Goal: Task Accomplishment & Management: Use online tool/utility

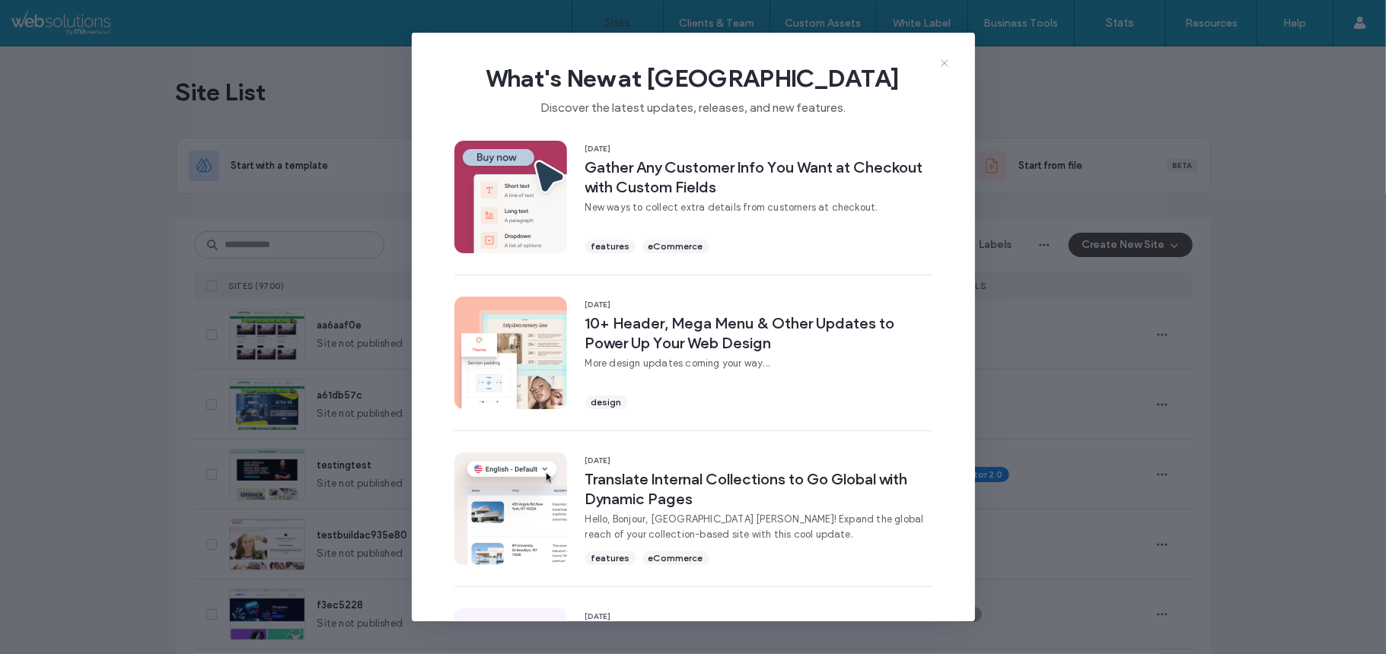
click at [947, 58] on icon at bounding box center [944, 63] width 12 height 12
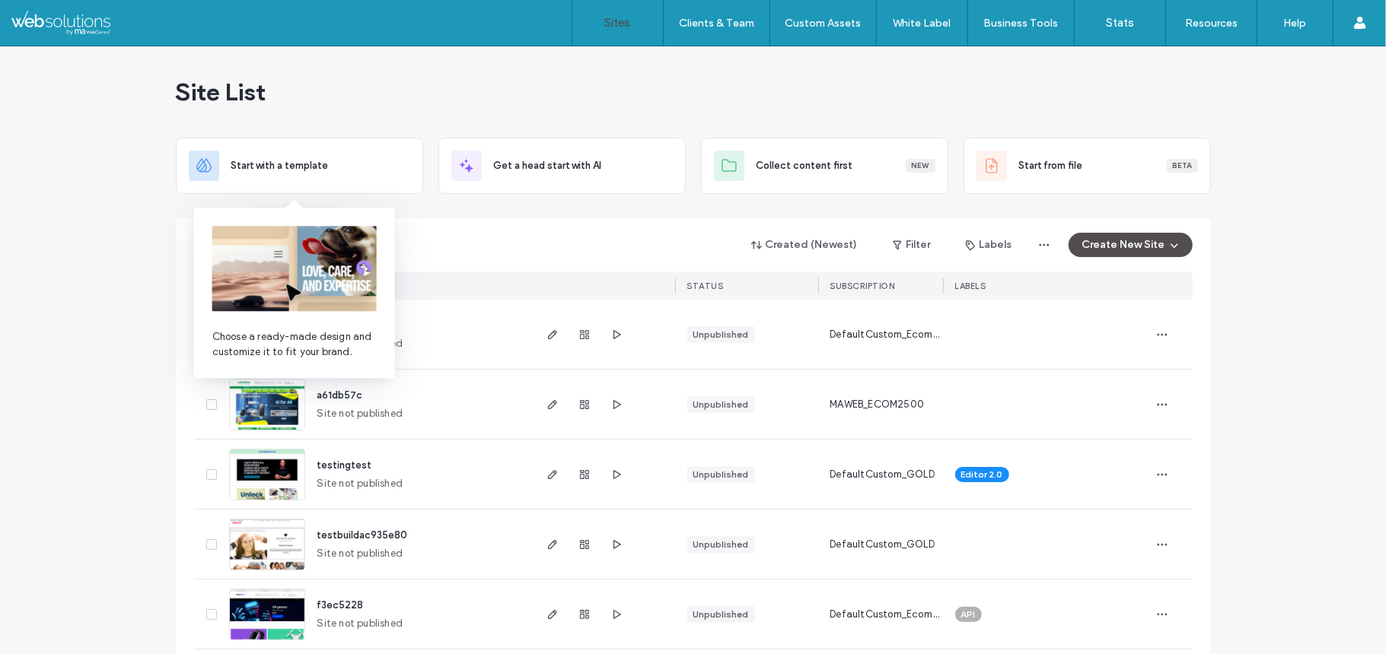
click at [280, 250] on img at bounding box center [294, 268] width 164 height 85
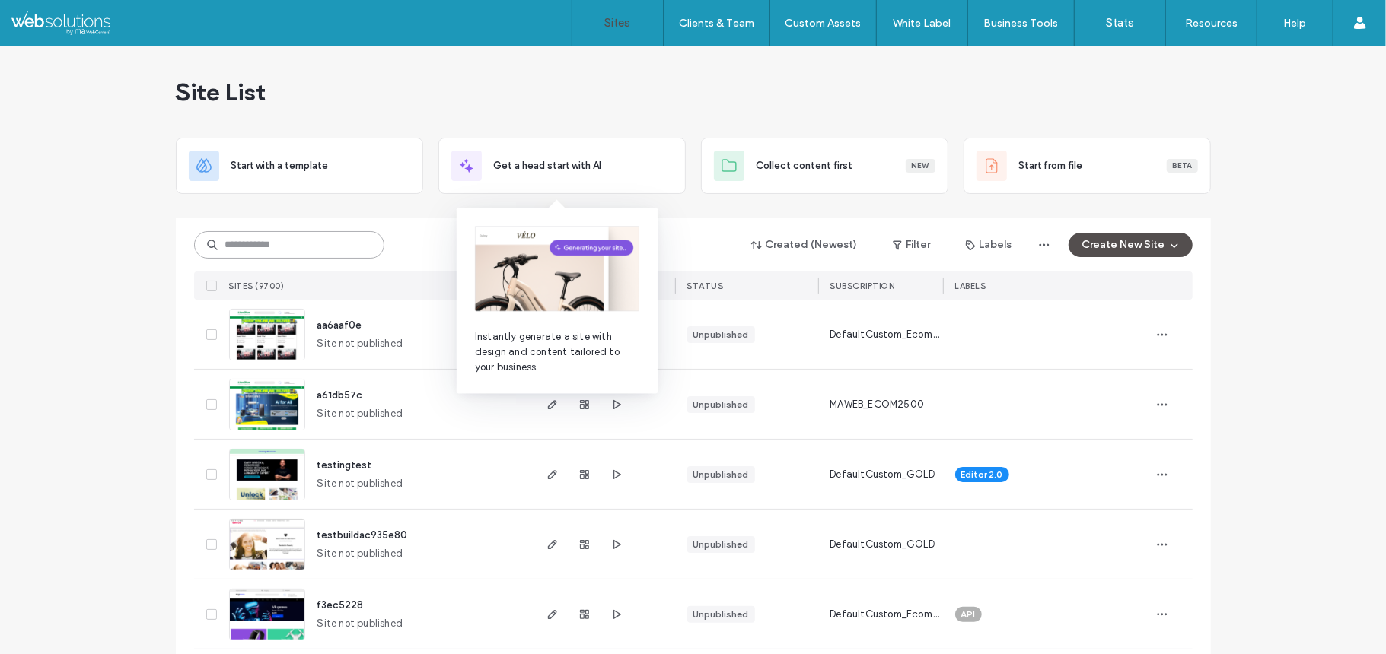
click at [300, 254] on input at bounding box center [289, 244] width 190 height 27
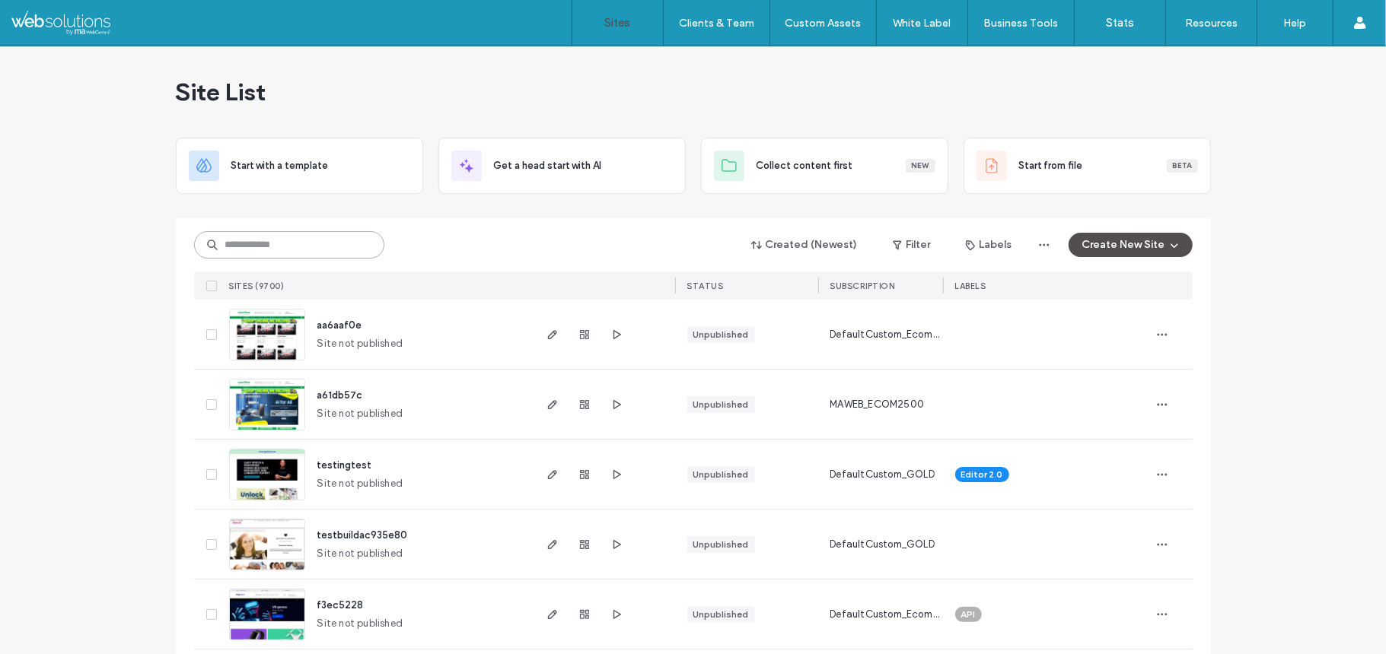
paste input "********"
type input "********"
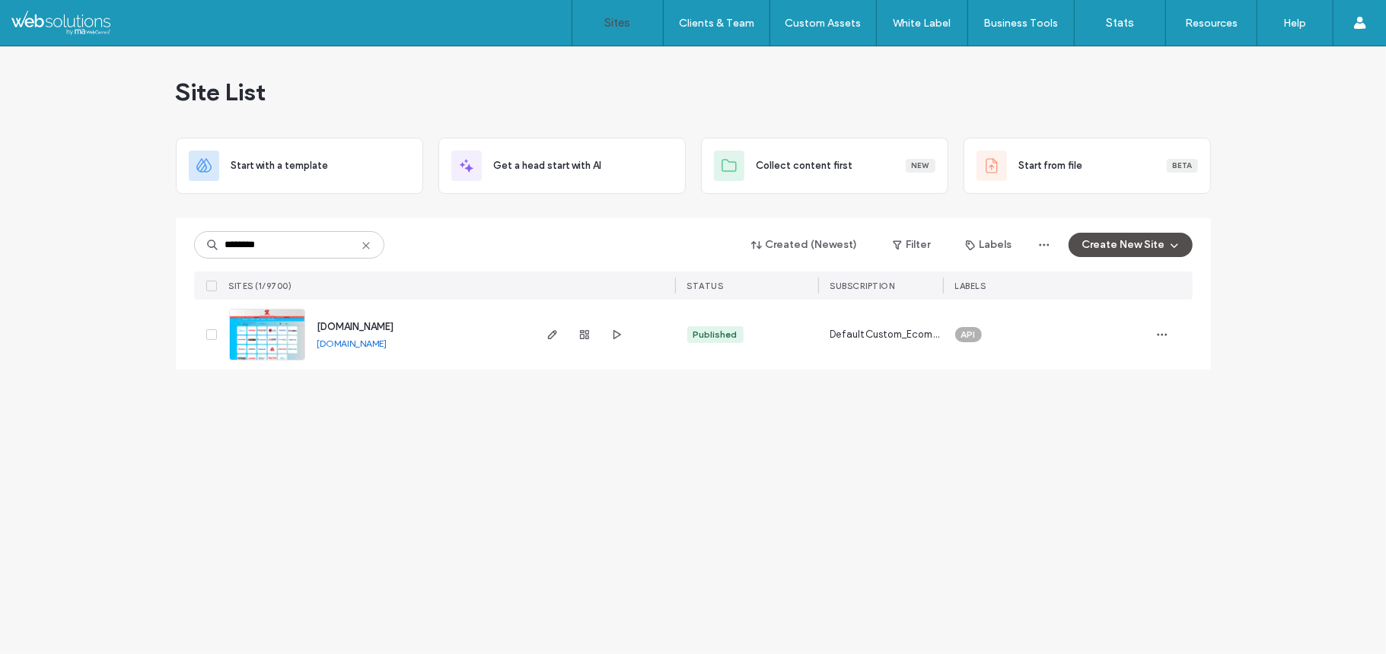
click at [250, 339] on img at bounding box center [267, 361] width 75 height 103
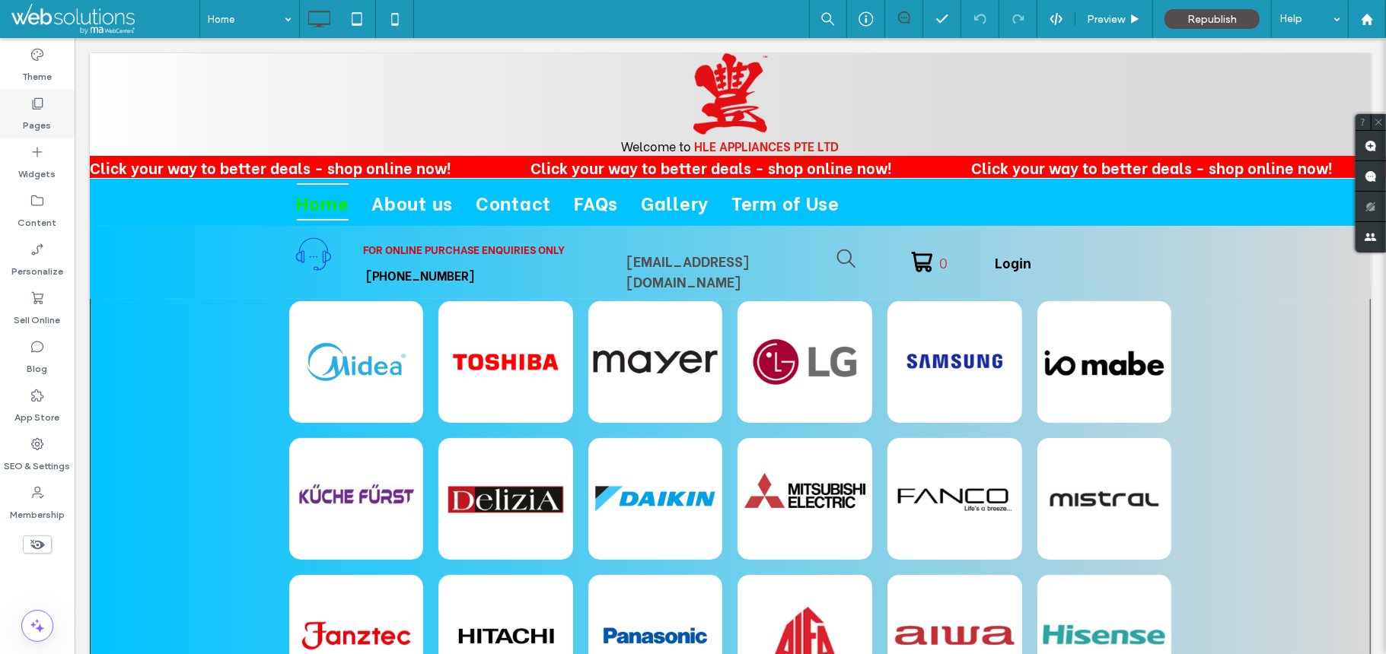
click at [35, 102] on icon at bounding box center [37, 103] width 15 height 15
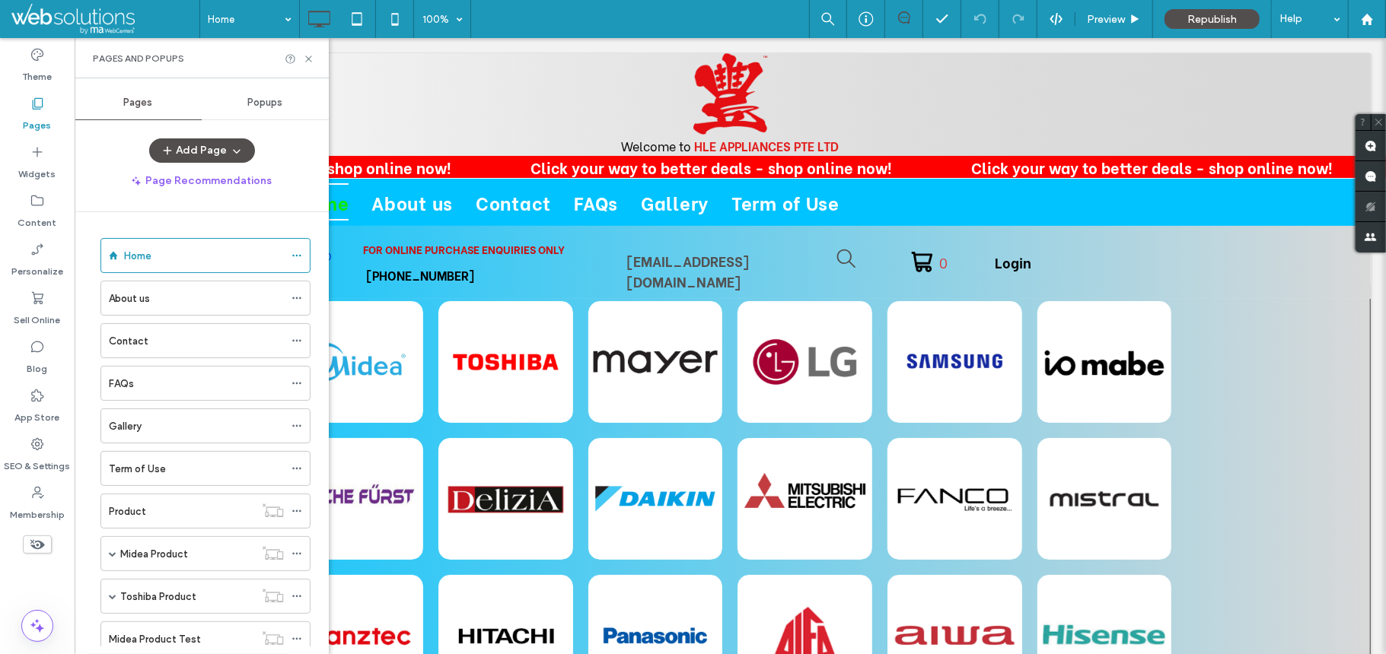
click at [253, 101] on span "Popups" at bounding box center [265, 103] width 35 height 12
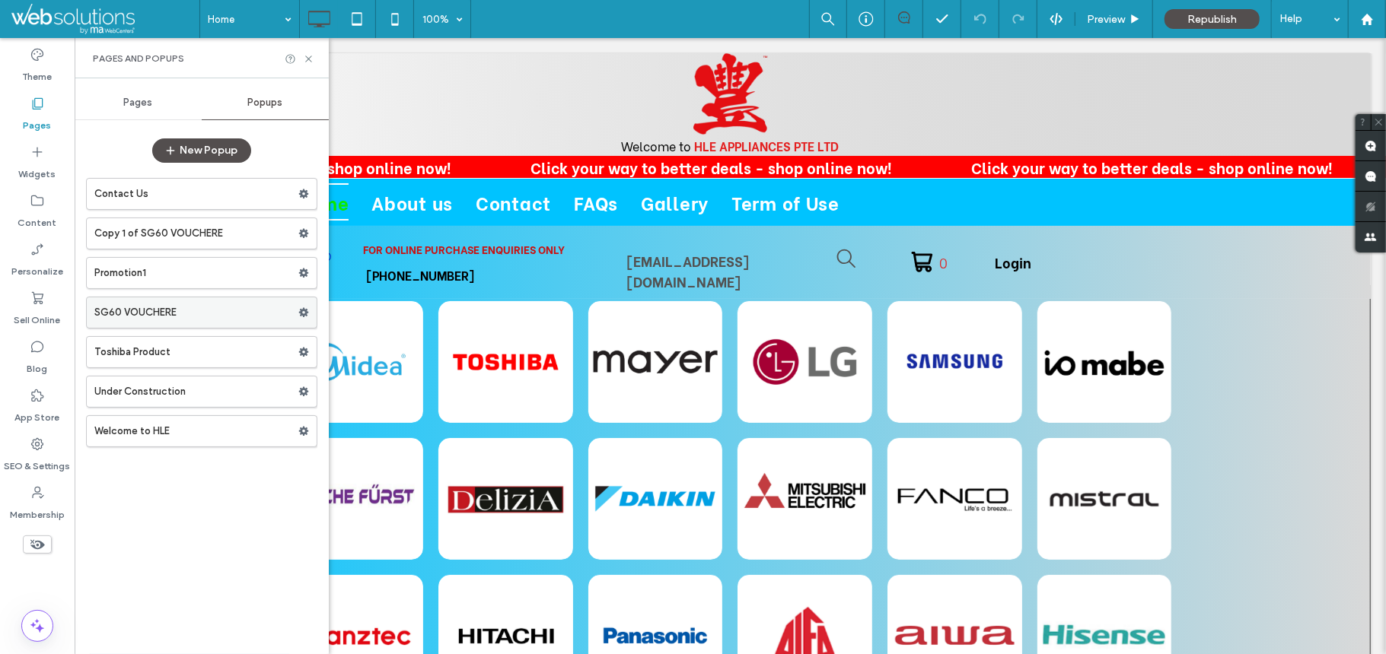
click at [189, 309] on label "SG60 VOUCHERE" at bounding box center [196, 312] width 204 height 30
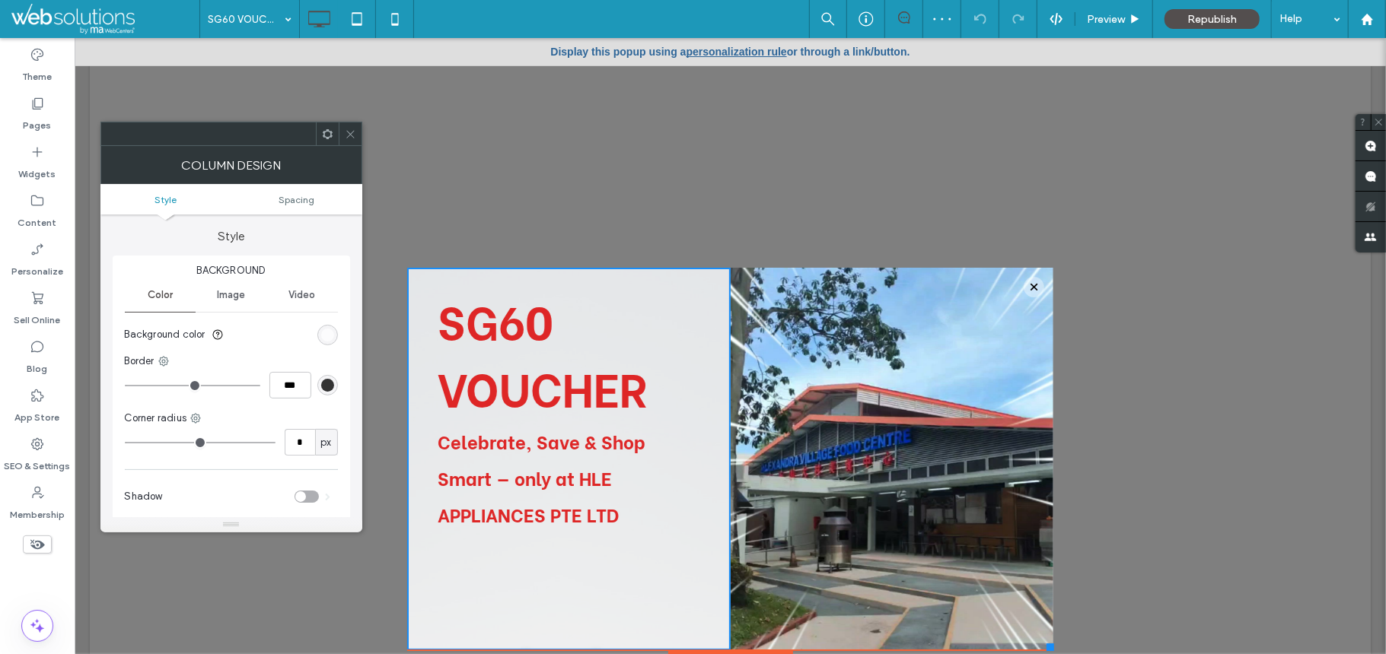
click at [326, 137] on use at bounding box center [327, 134] width 10 height 10
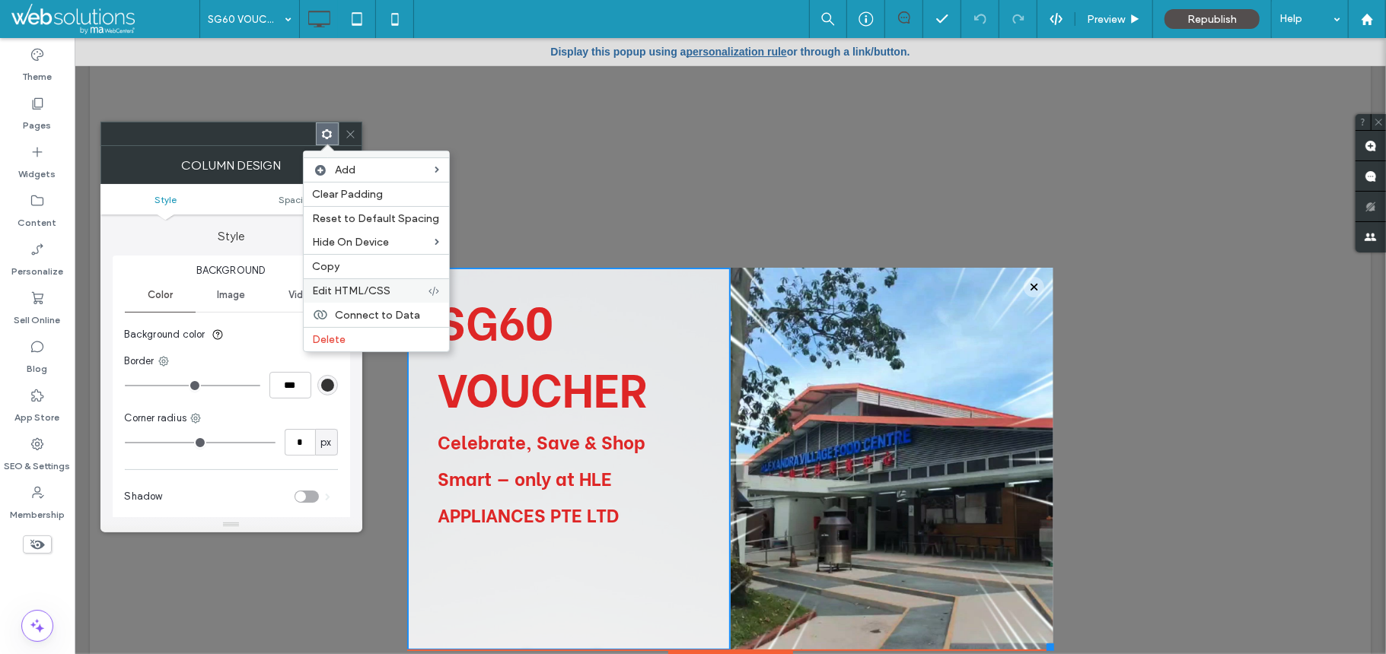
click at [344, 292] on span "Edit HTML/CSS" at bounding box center [352, 291] width 78 height 13
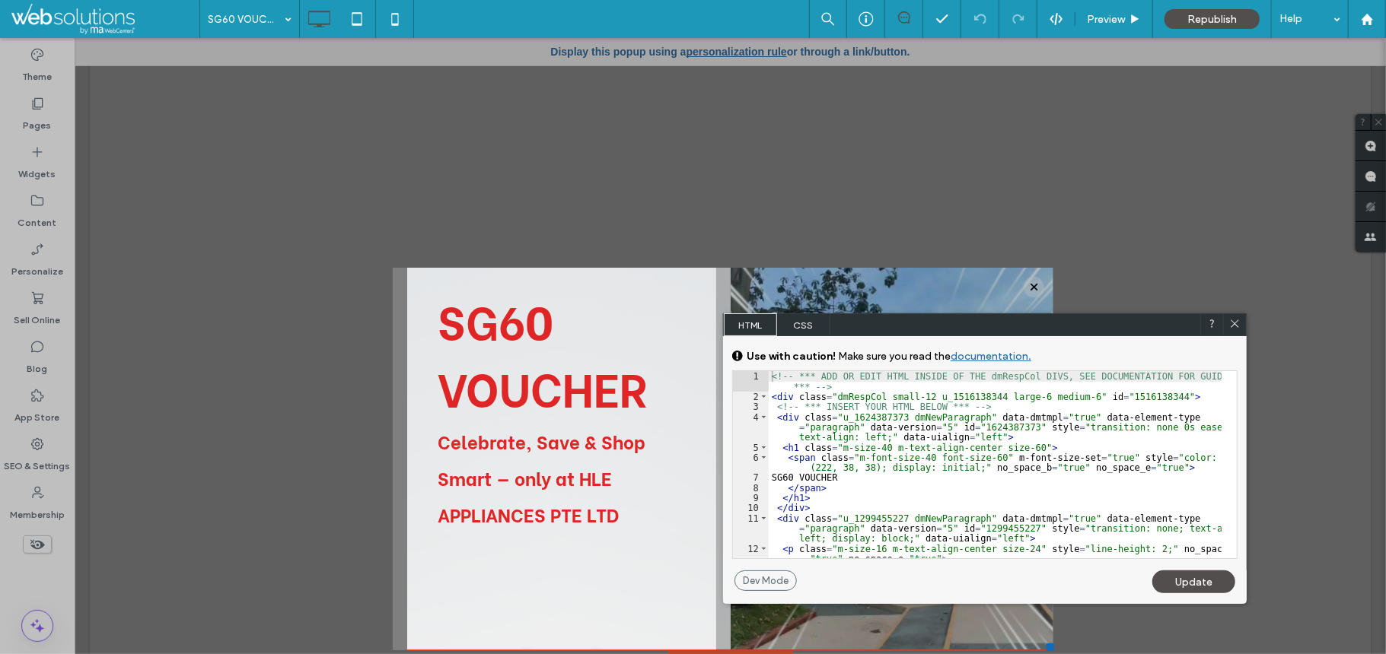
click at [1233, 323] on icon at bounding box center [1234, 323] width 11 height 11
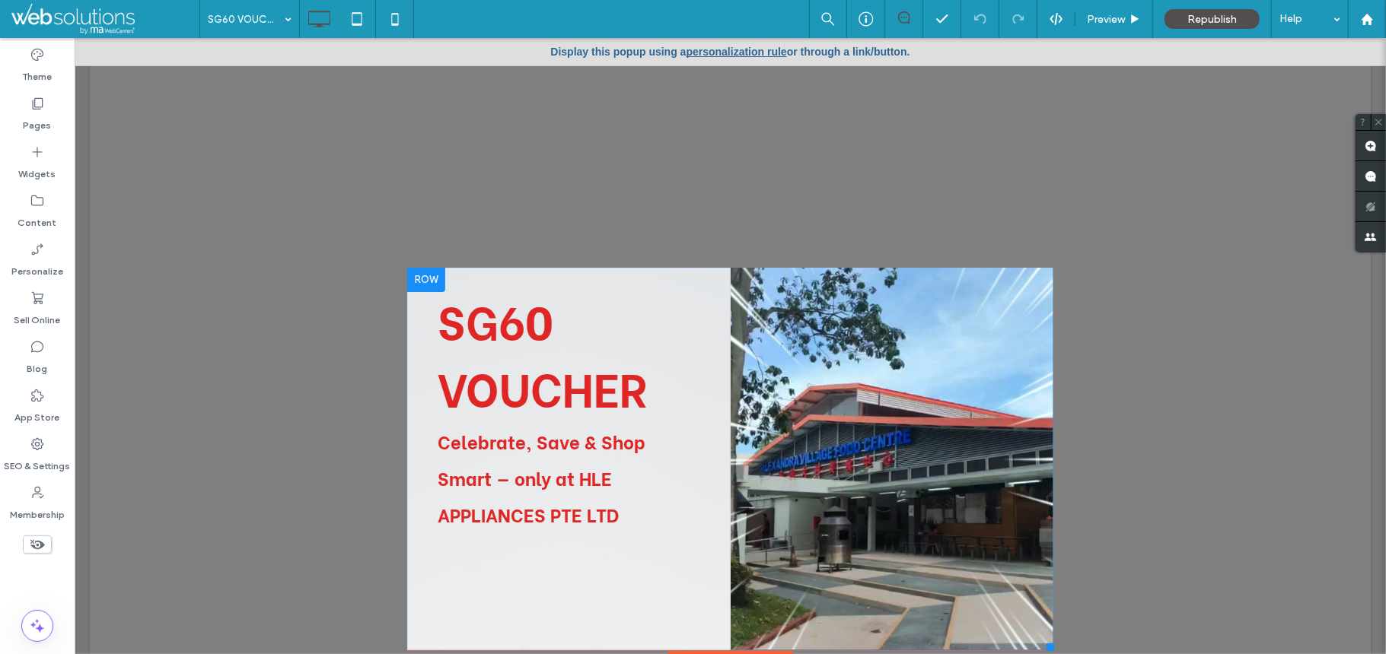
click at [406, 277] on div at bounding box center [425, 279] width 38 height 24
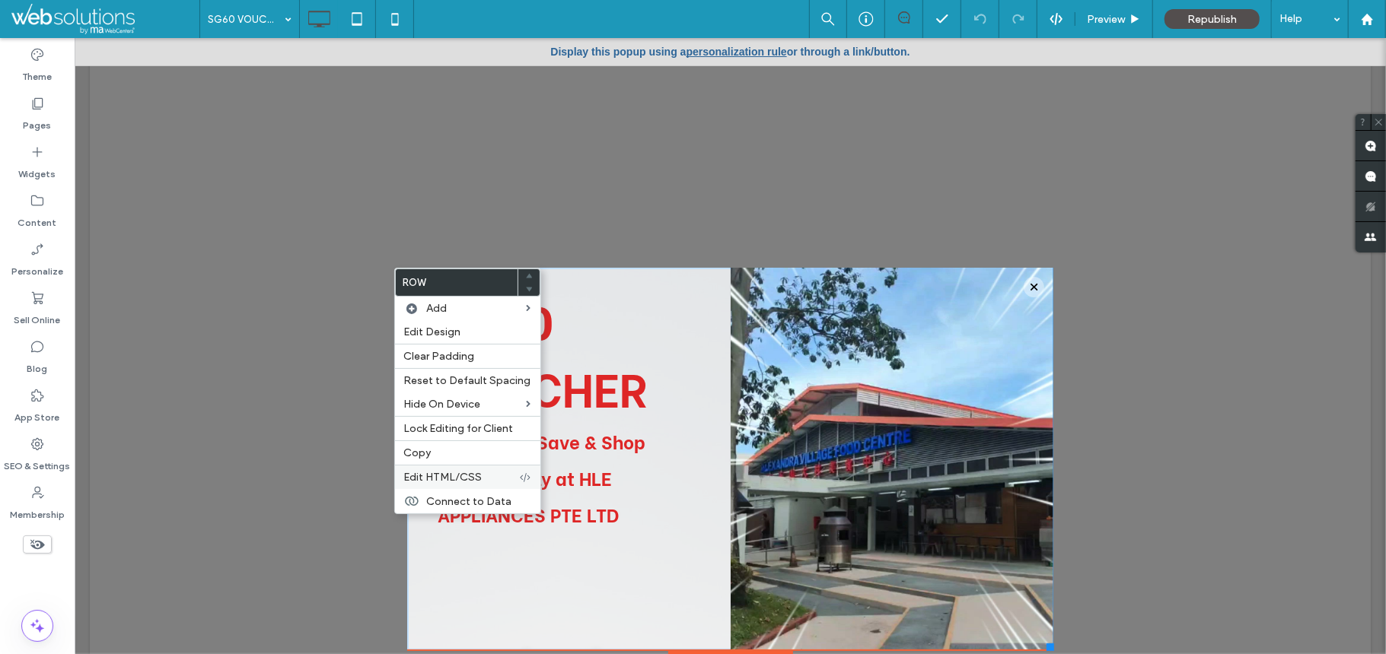
click at [460, 484] on span "Edit HTML/CSS" at bounding box center [443, 477] width 78 height 13
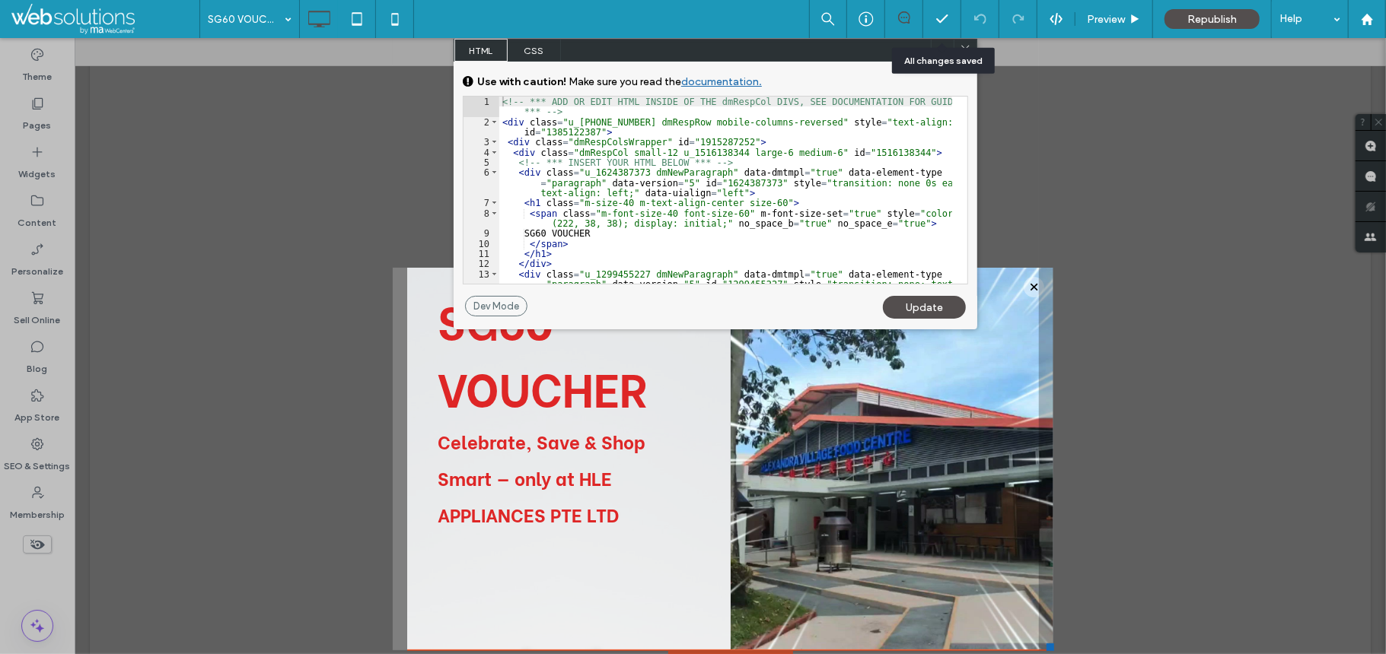
click at [969, 48] on div "All changes saved" at bounding box center [943, 61] width 103 height 26
click at [962, 46] on use at bounding box center [965, 50] width 8 height 8
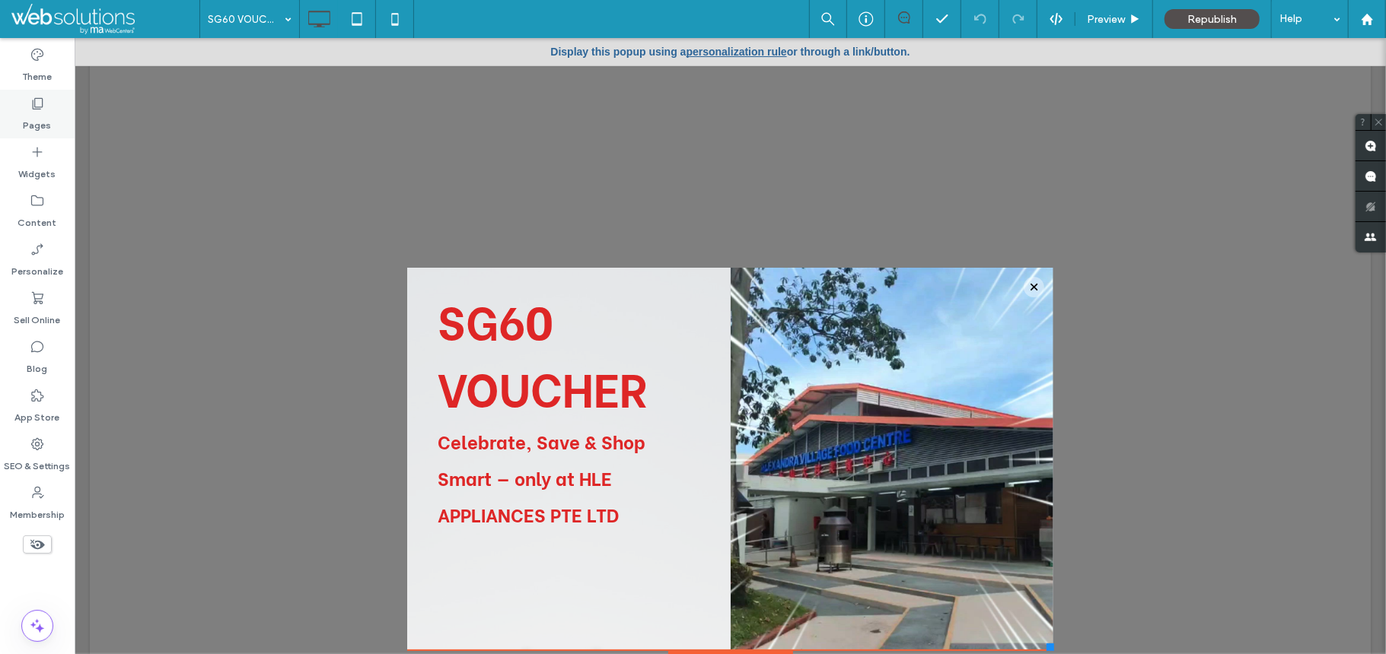
click at [25, 107] on div "Pages" at bounding box center [37, 114] width 75 height 49
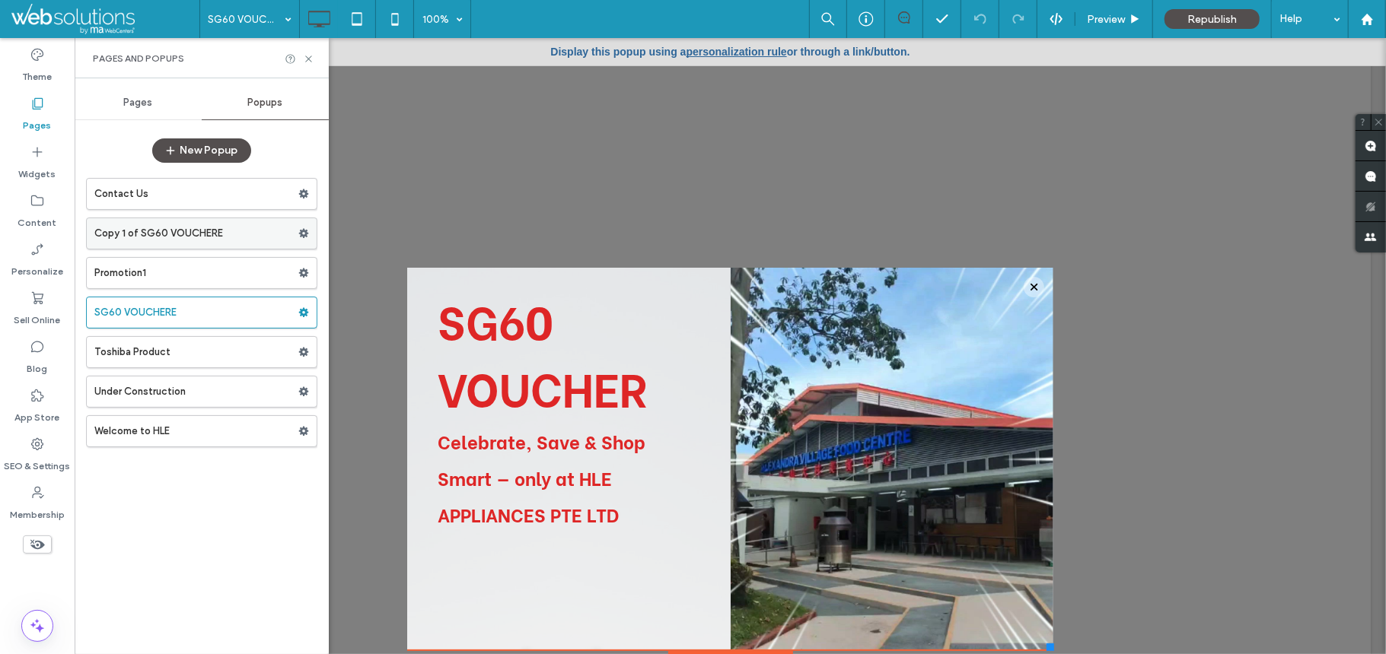
click at [168, 240] on label "Copy 1 of SG60 VOUCHERE" at bounding box center [196, 233] width 204 height 30
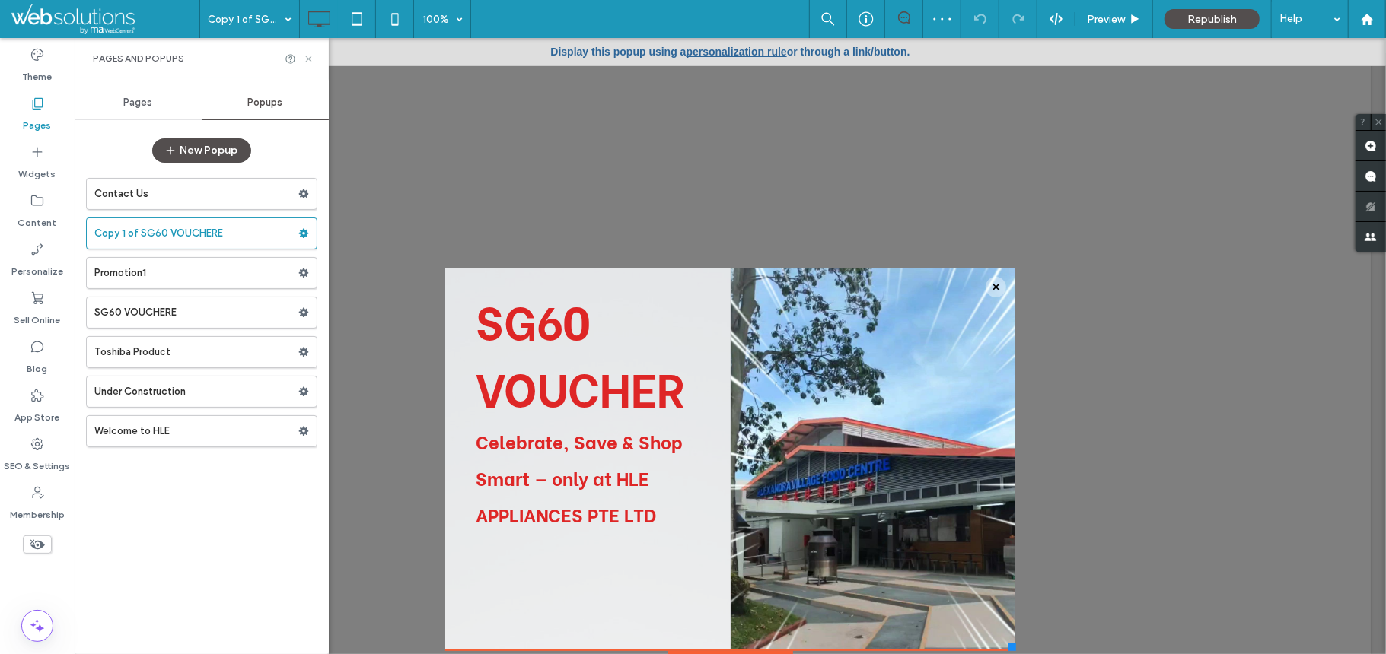
click at [307, 56] on icon at bounding box center [308, 58] width 11 height 11
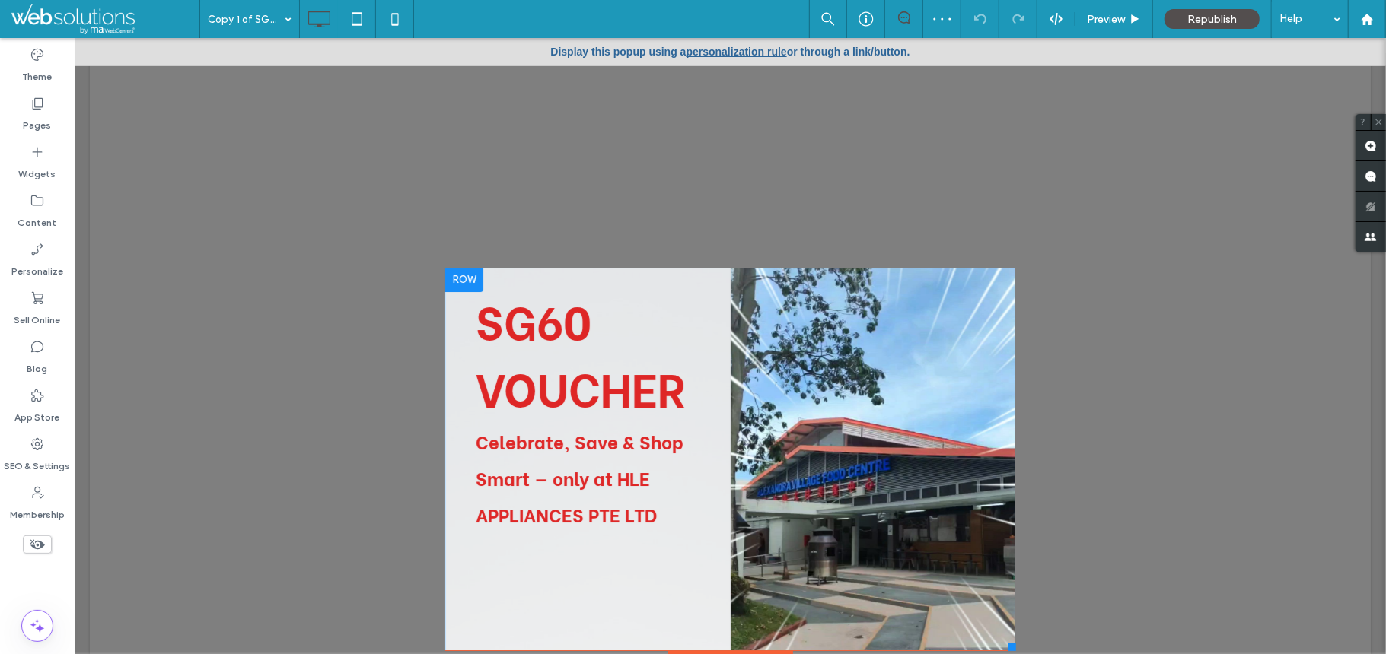
click at [447, 278] on div at bounding box center [463, 279] width 38 height 24
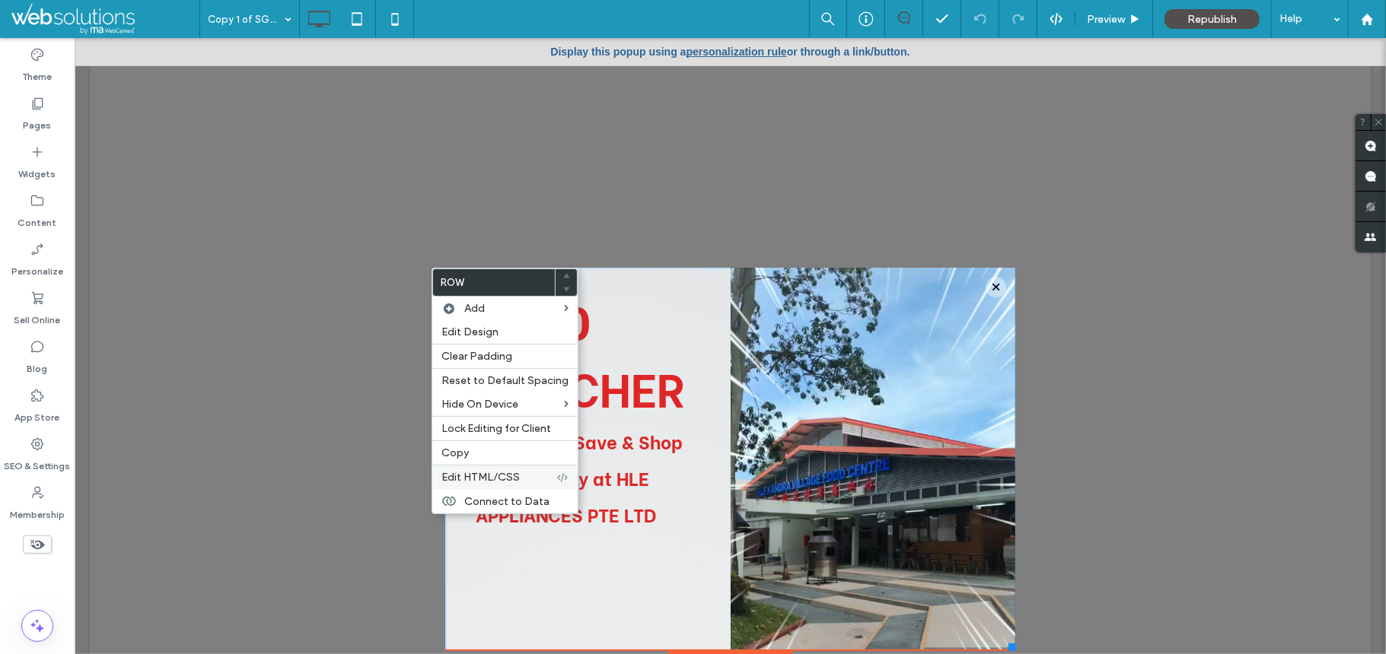
click at [463, 482] on span "Edit HTML/CSS" at bounding box center [480, 477] width 78 height 13
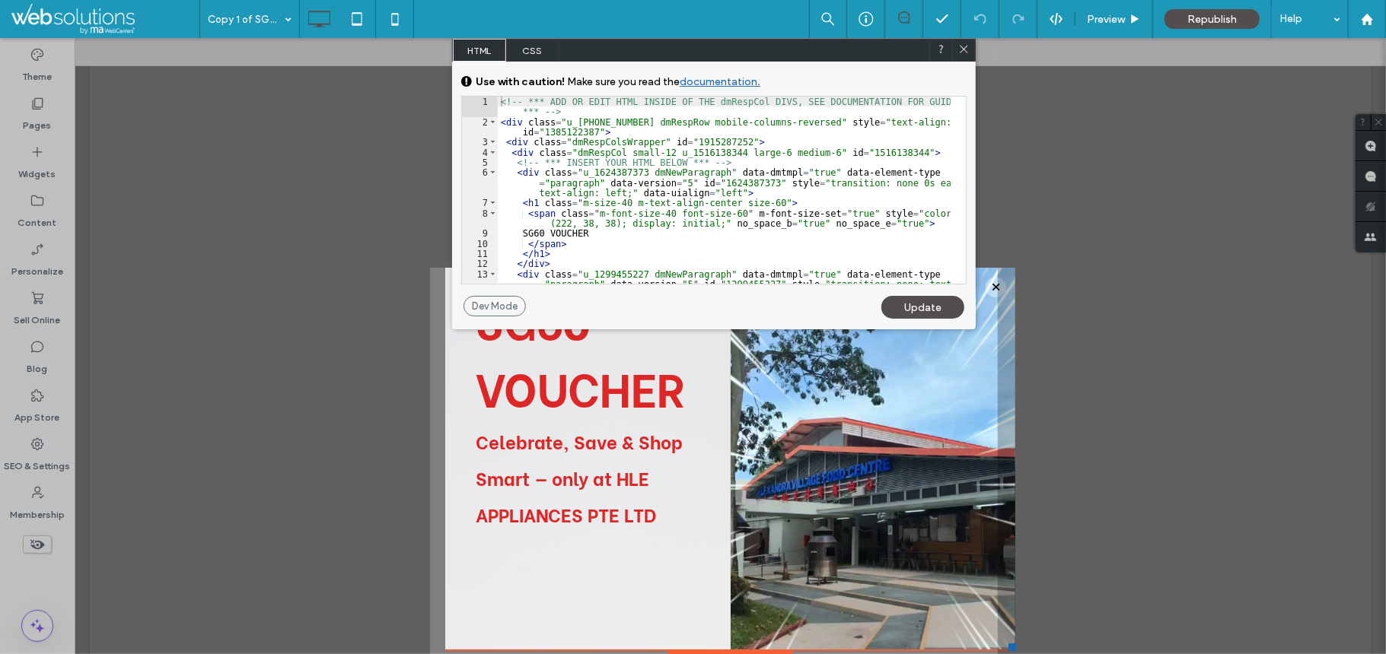
drag, startPoint x: 959, startPoint y: 43, endPoint x: 826, endPoint y: 58, distance: 133.3
click at [959, 43] on icon at bounding box center [963, 48] width 11 height 11
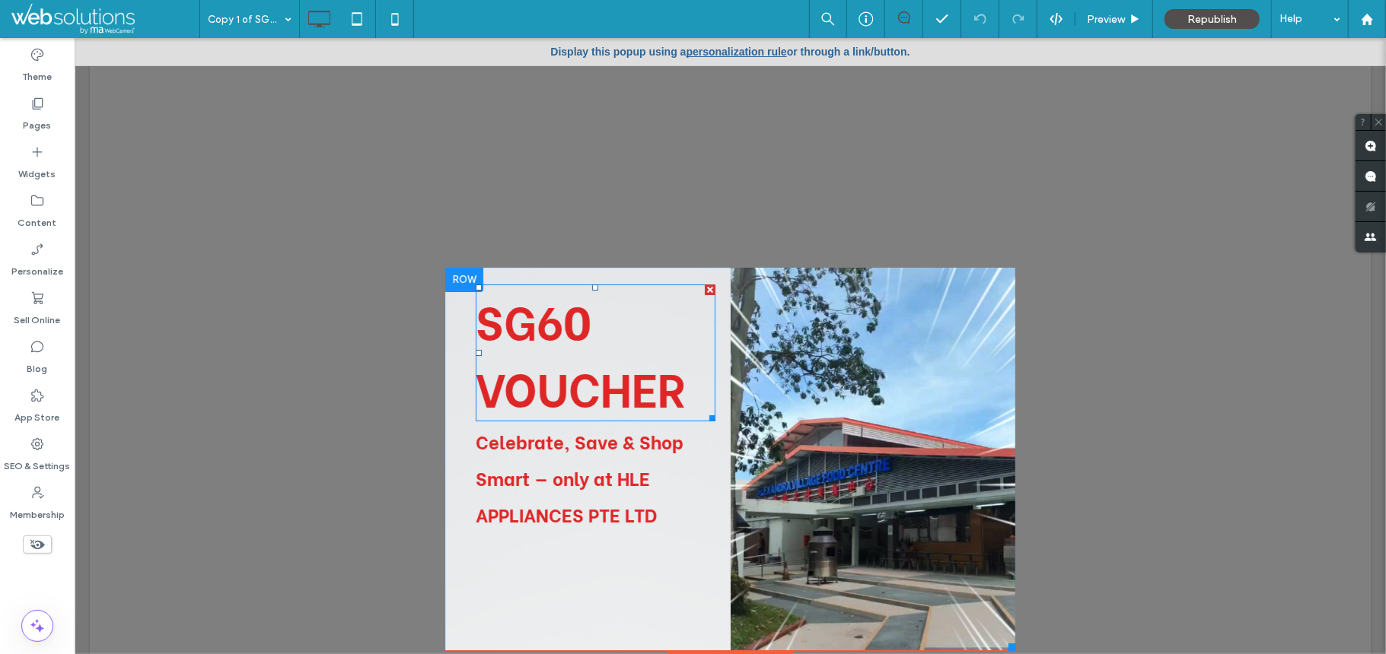
scroll to position [52, 0]
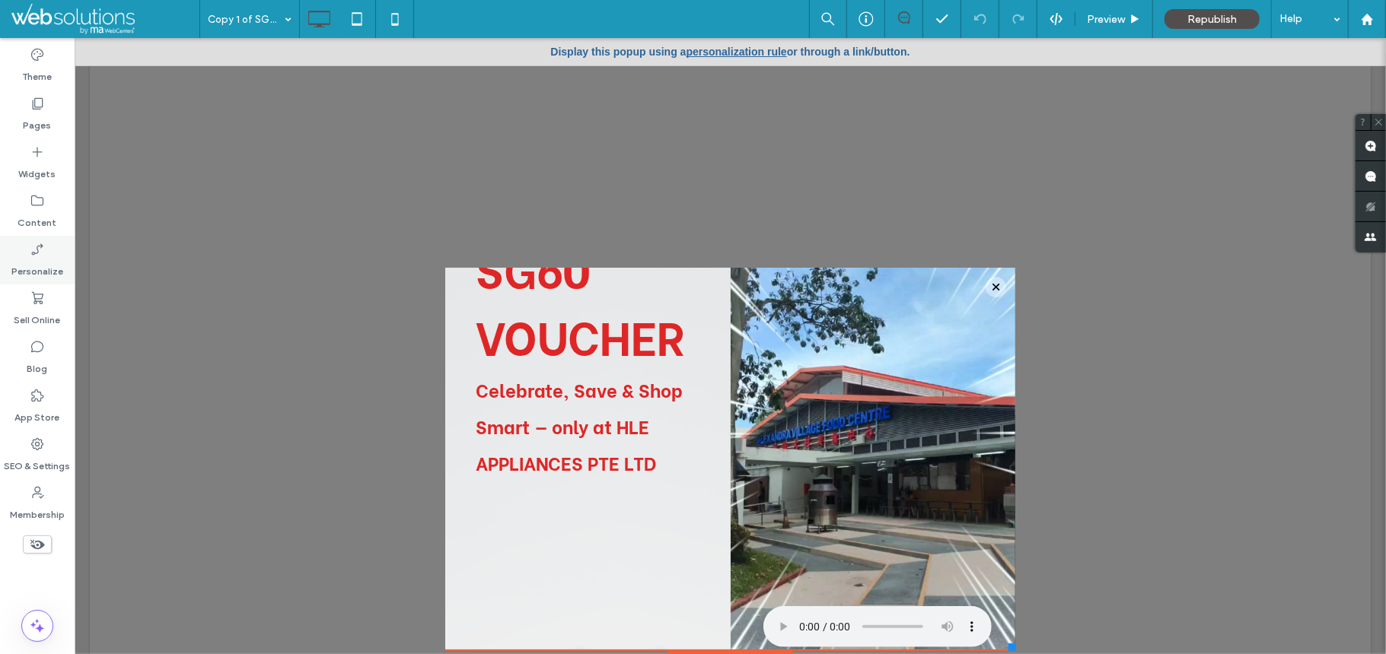
click at [53, 263] on label "Personalize" at bounding box center [37, 267] width 52 height 21
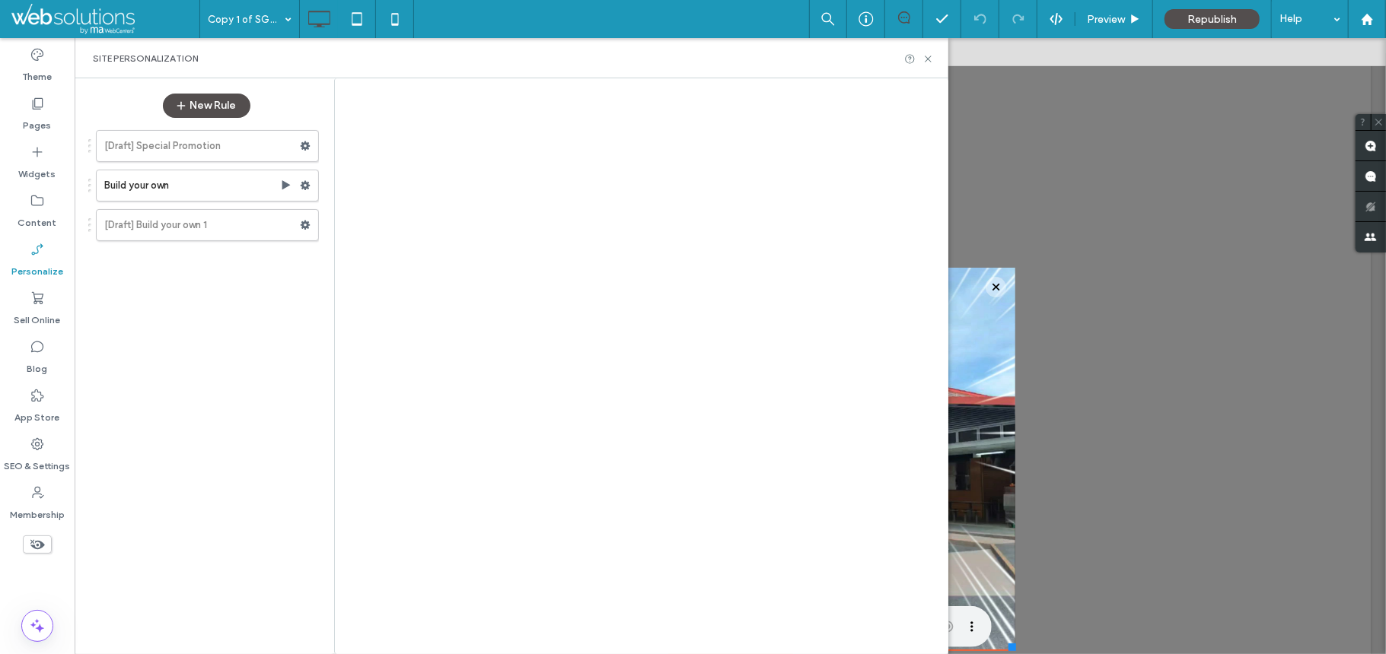
click at [189, 184] on label "Build your own" at bounding box center [192, 185] width 176 height 30
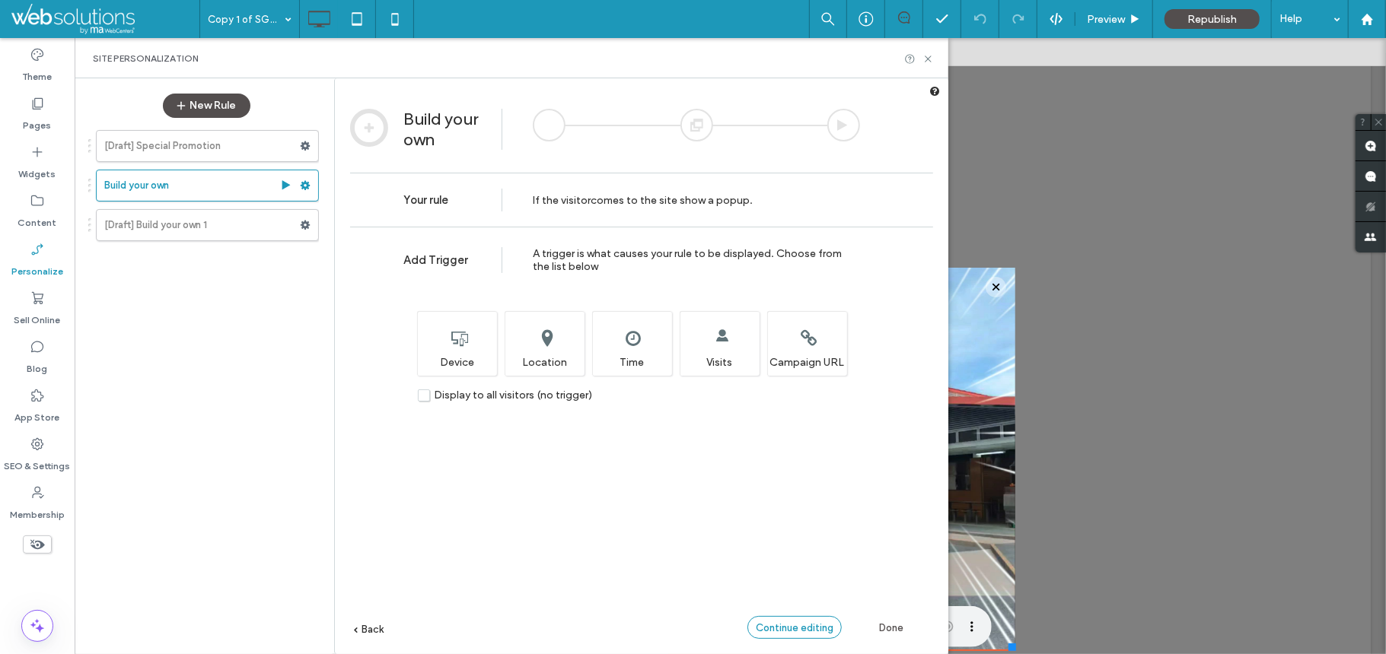
click at [790, 625] on span "Continue editing" at bounding box center [795, 627] width 78 height 11
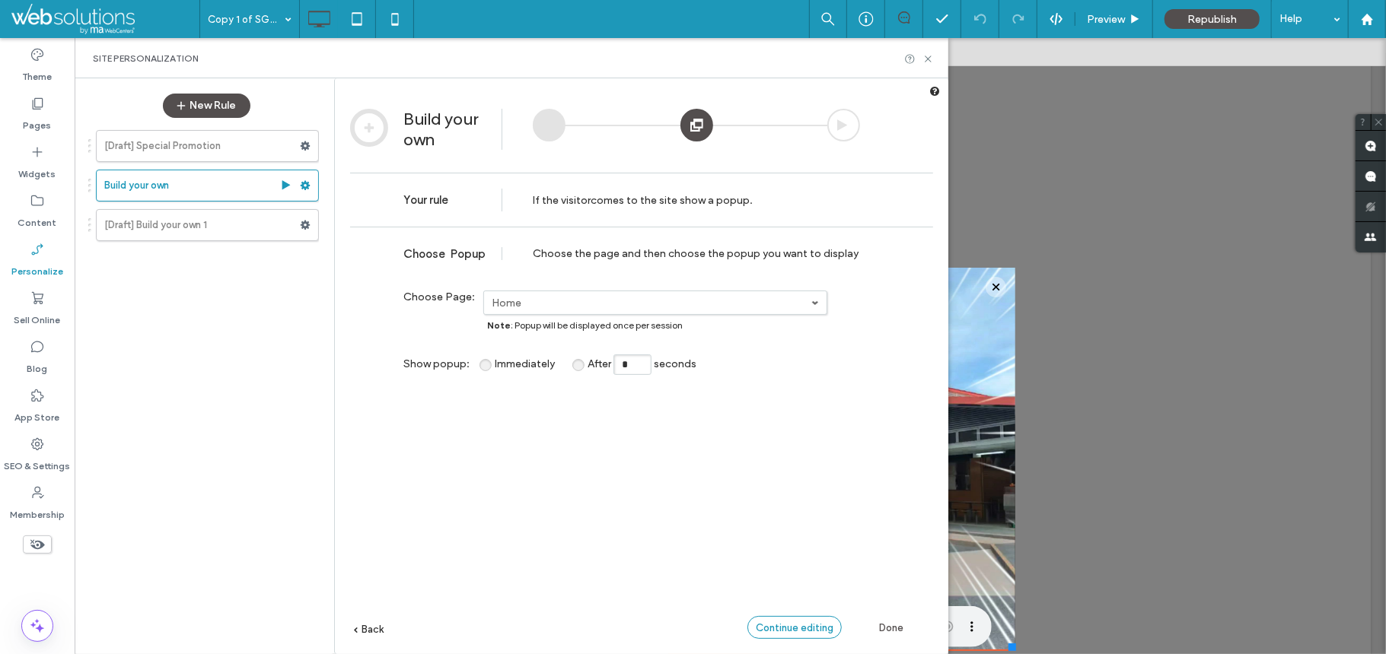
click at [790, 625] on span "Continue editing" at bounding box center [795, 627] width 78 height 11
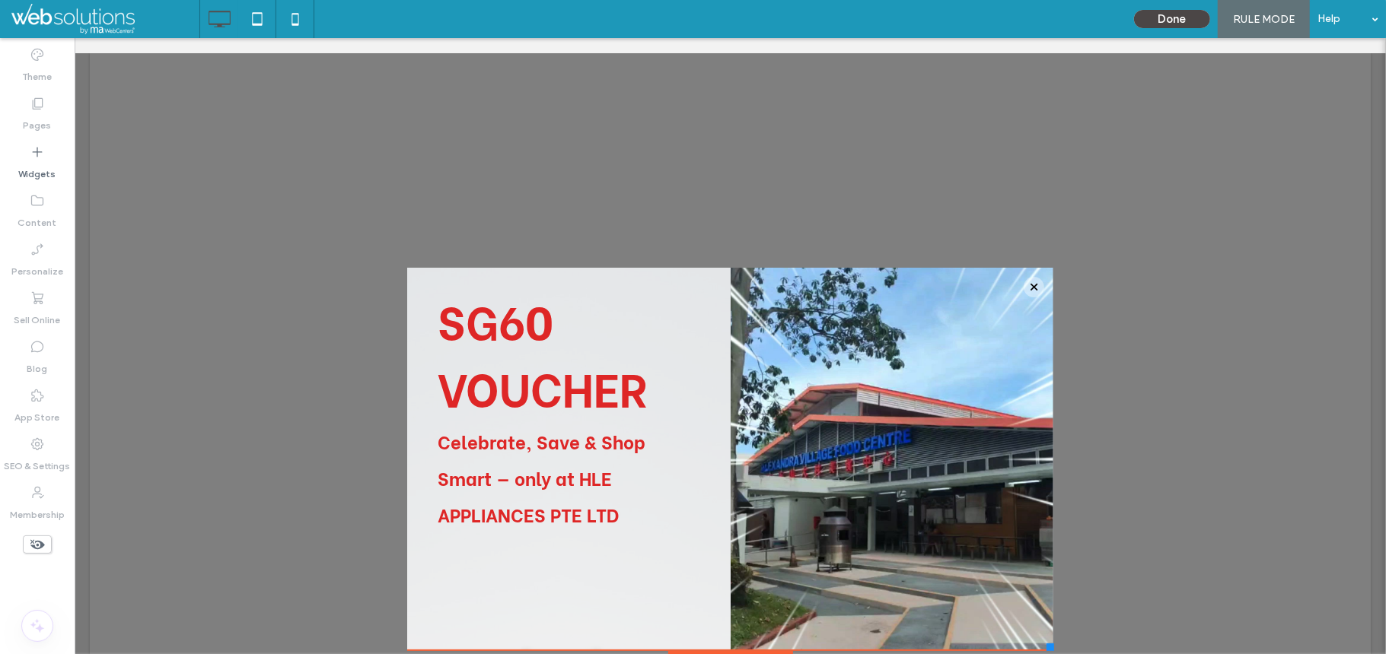
click at [1157, 21] on button "Done" at bounding box center [1172, 19] width 76 height 18
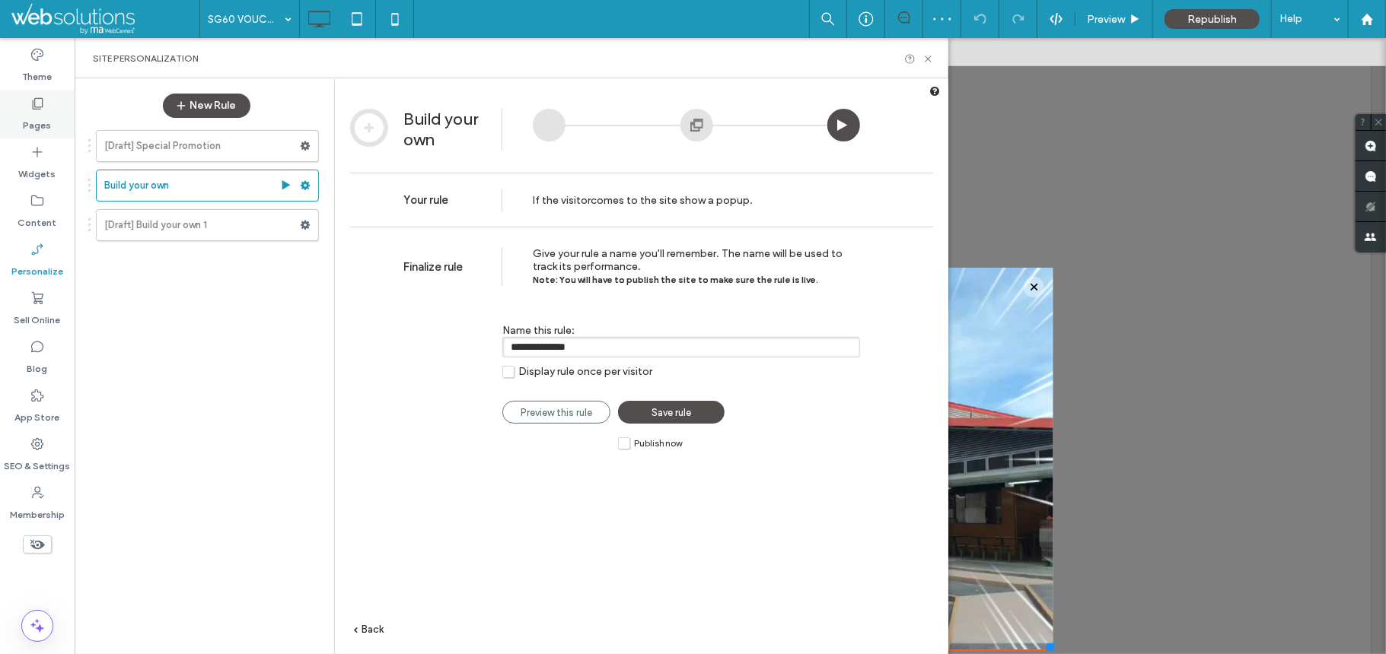
click at [28, 119] on label "Pages" at bounding box center [38, 121] width 28 height 21
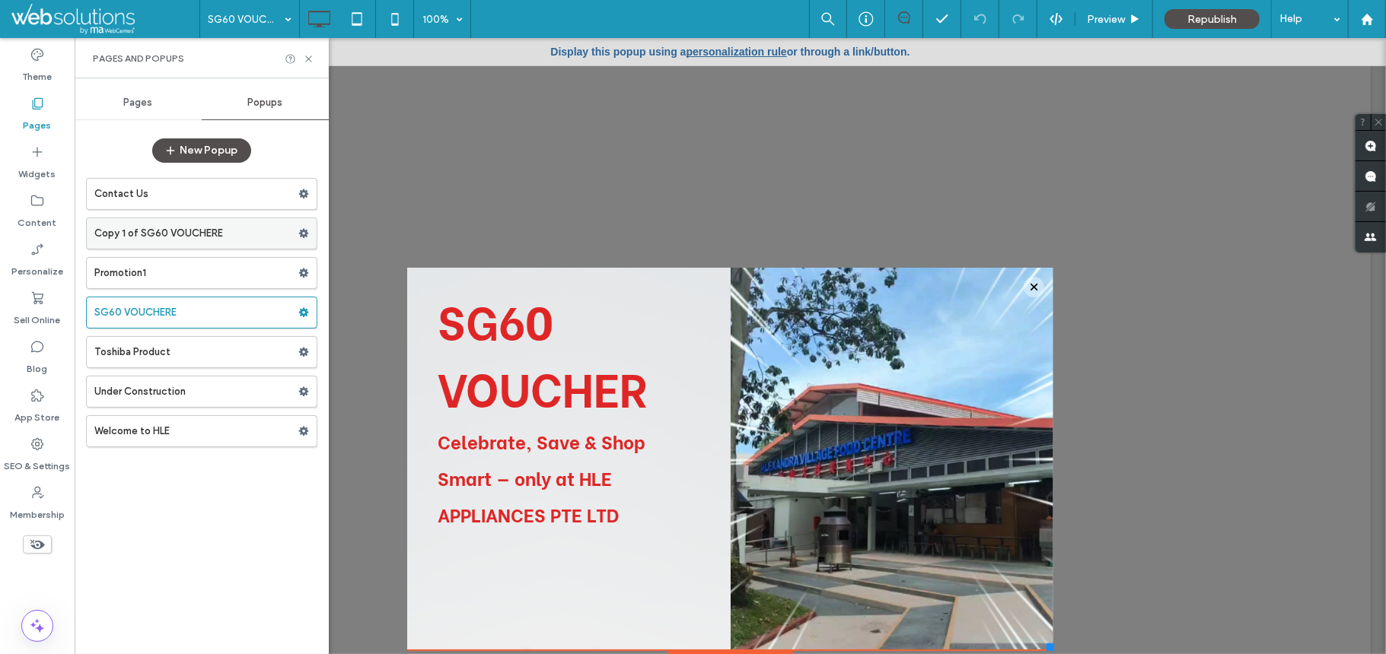
click at [212, 239] on label "Copy 1 of SG60 VOUCHERE" at bounding box center [196, 233] width 204 height 30
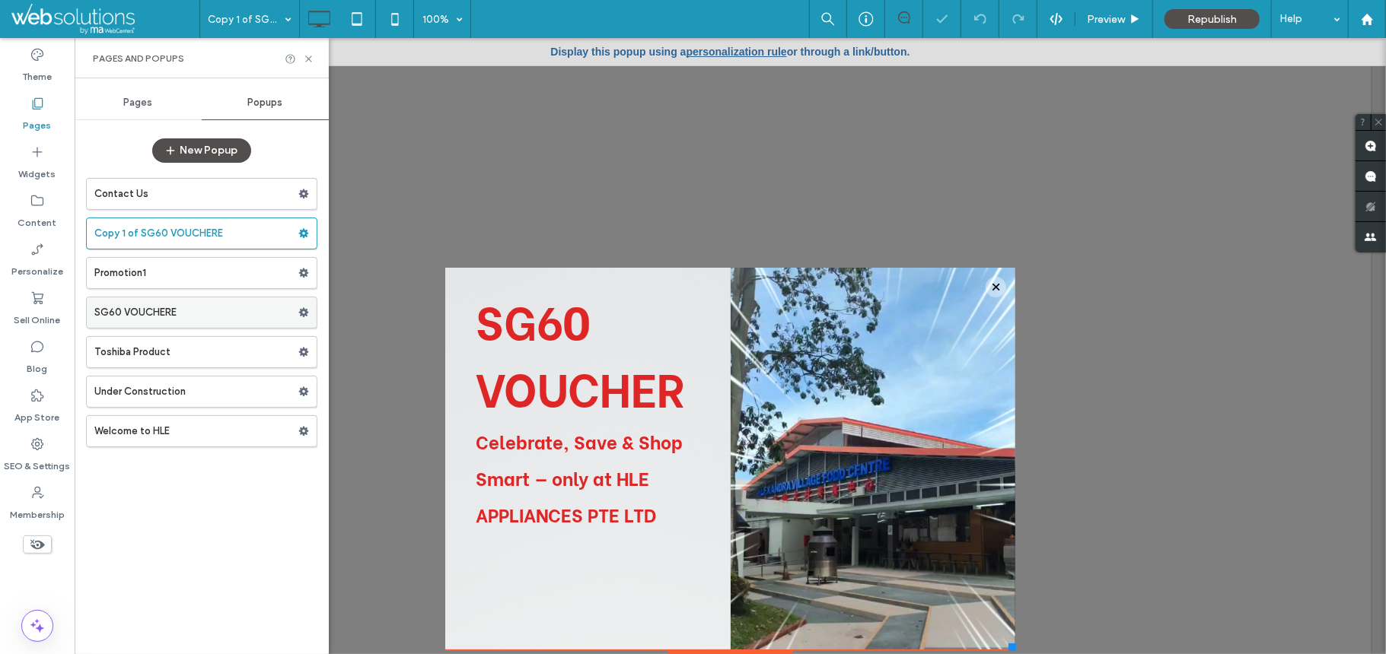
click at [193, 317] on label "SG60 VOUCHERE" at bounding box center [196, 312] width 204 height 30
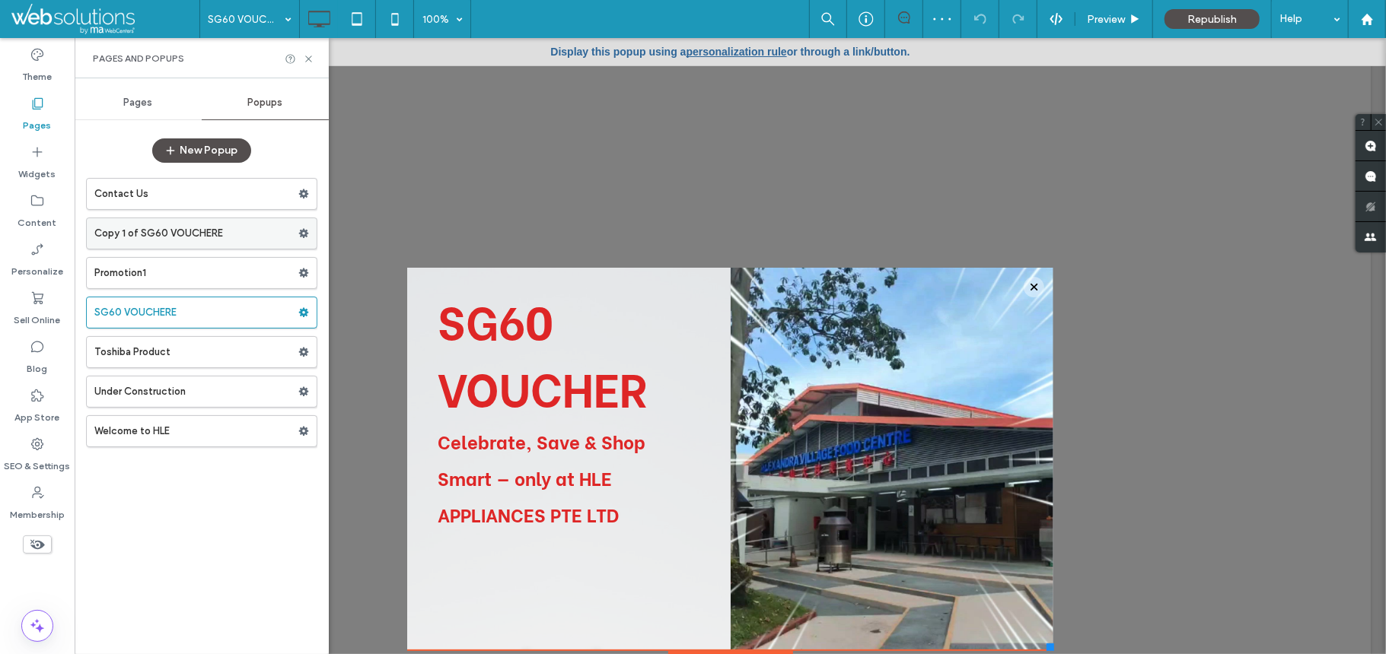
click at [205, 234] on label "Copy 1 of SG60 VOUCHERE" at bounding box center [196, 233] width 204 height 30
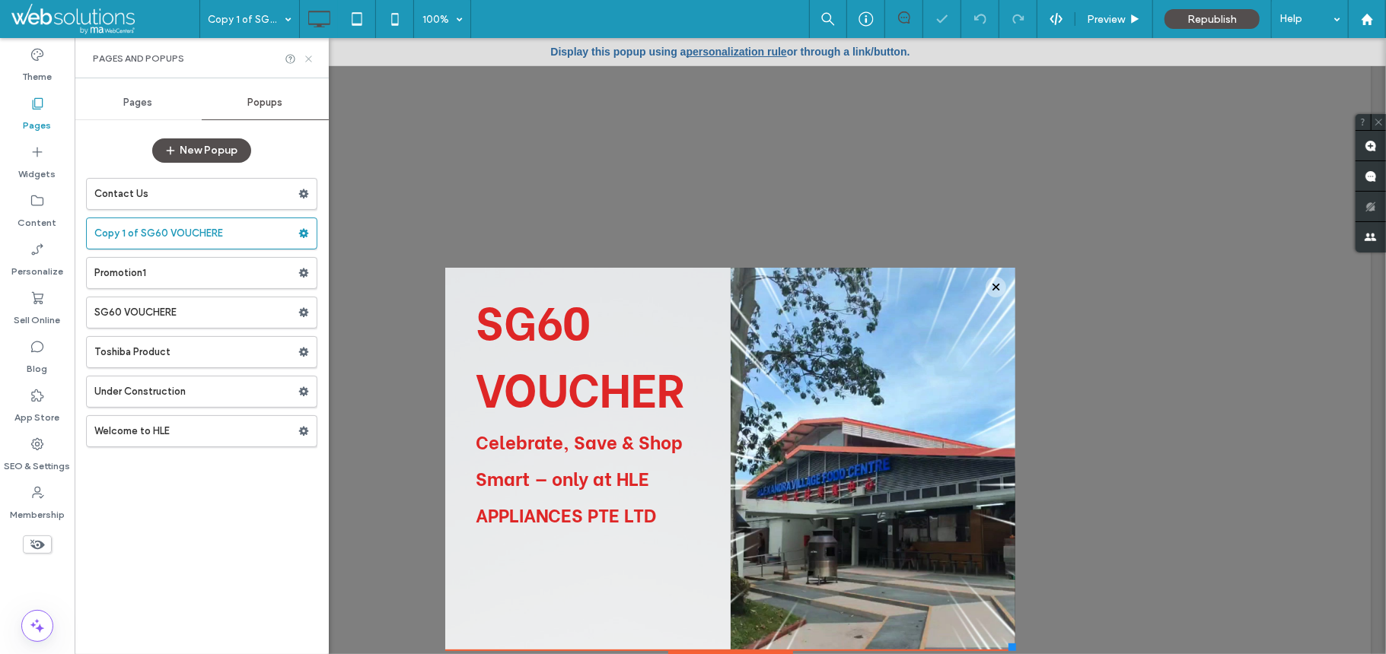
click at [308, 58] on icon at bounding box center [308, 58] width 11 height 11
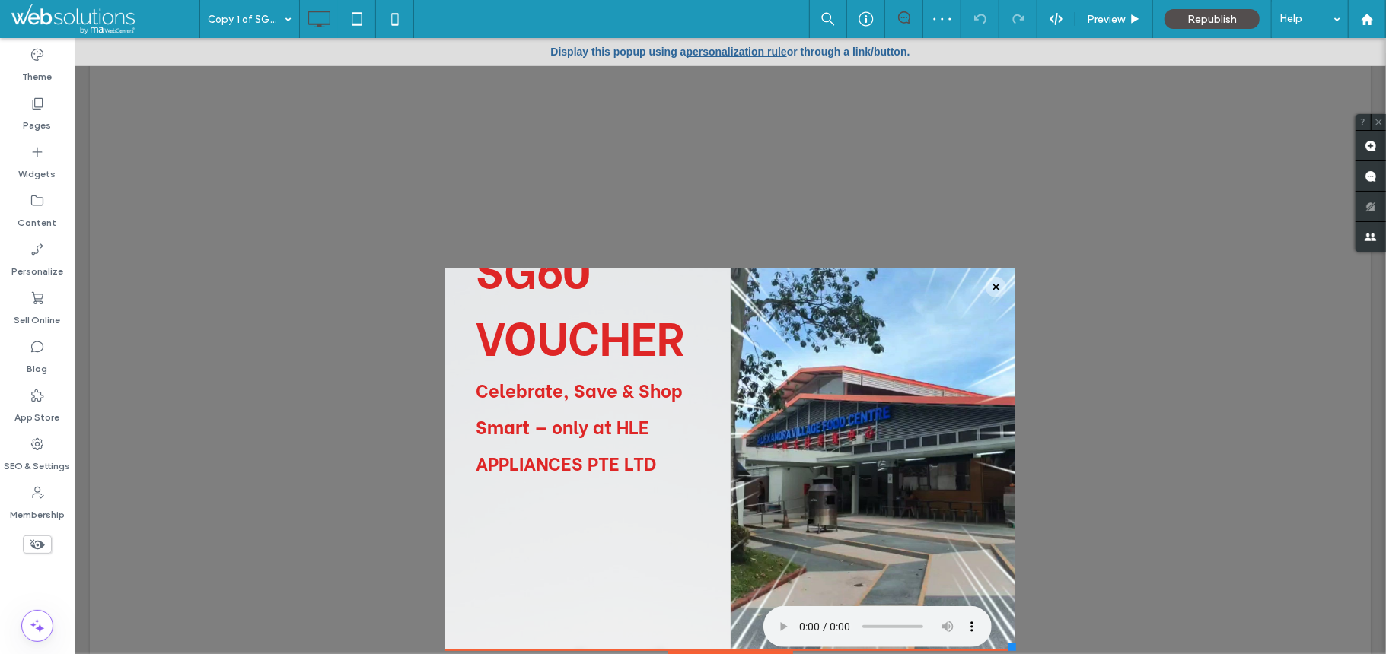
scroll to position [15, 0]
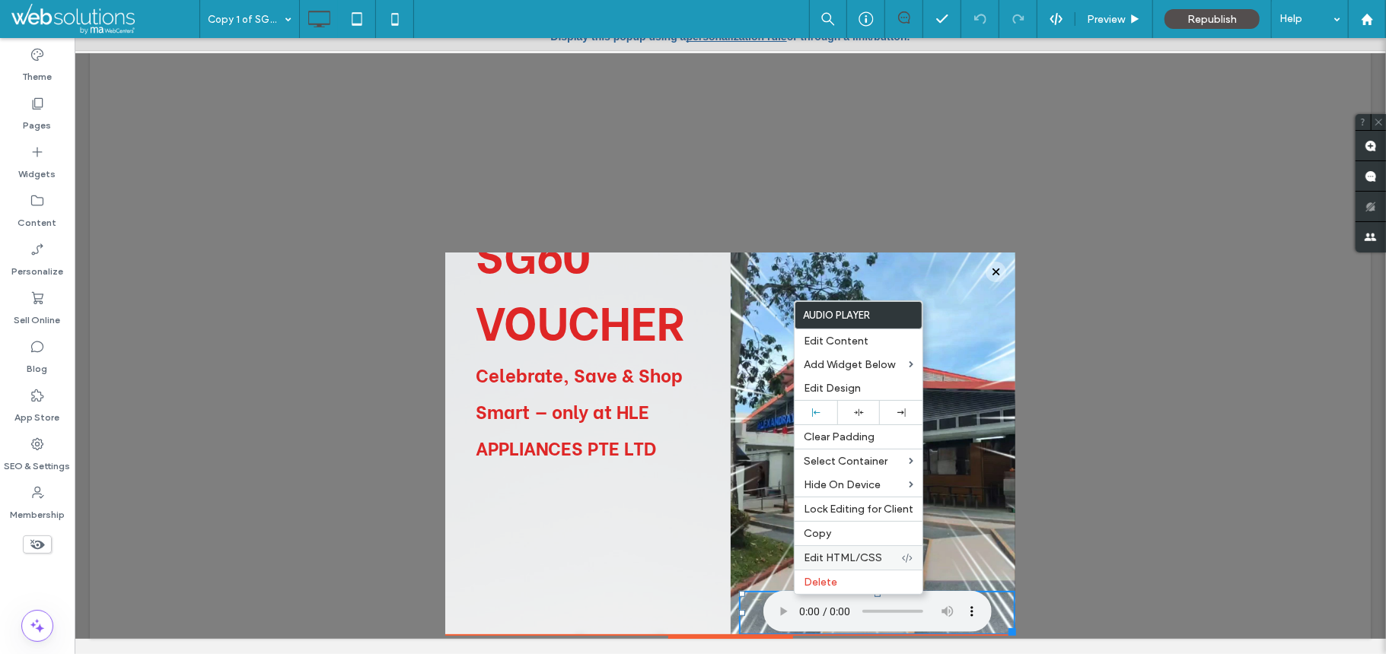
click at [826, 555] on span "Edit HTML/CSS" at bounding box center [842, 558] width 78 height 13
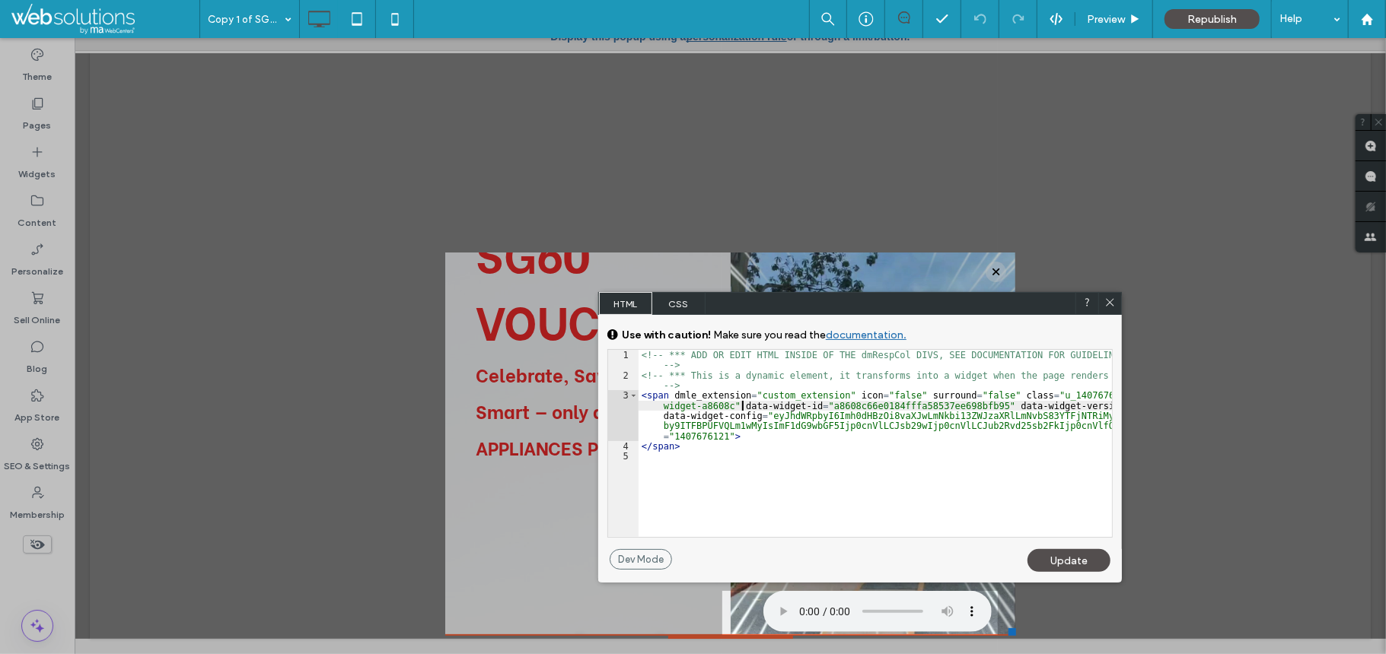
click at [743, 405] on div "<!-- *** ADD OR EDIT HTML INSIDE OF THE dmRespCol DIVS, SEE DOCUMENTATION FOR G…" at bounding box center [874, 459] width 473 height 218
click at [714, 412] on div "<!-- *** ADD OR EDIT HTML INSIDE OF THE dmRespCol DIVS, SEE DOCUMENTATION FOR G…" at bounding box center [874, 459] width 473 height 218
click at [714, 411] on div "<!-- *** ADD OR EDIT HTML INSIDE OF THE dmRespCol DIVS, SEE DOCUMENTATION FOR G…" at bounding box center [874, 459] width 473 height 218
click at [1102, 304] on div at bounding box center [1109, 303] width 23 height 23
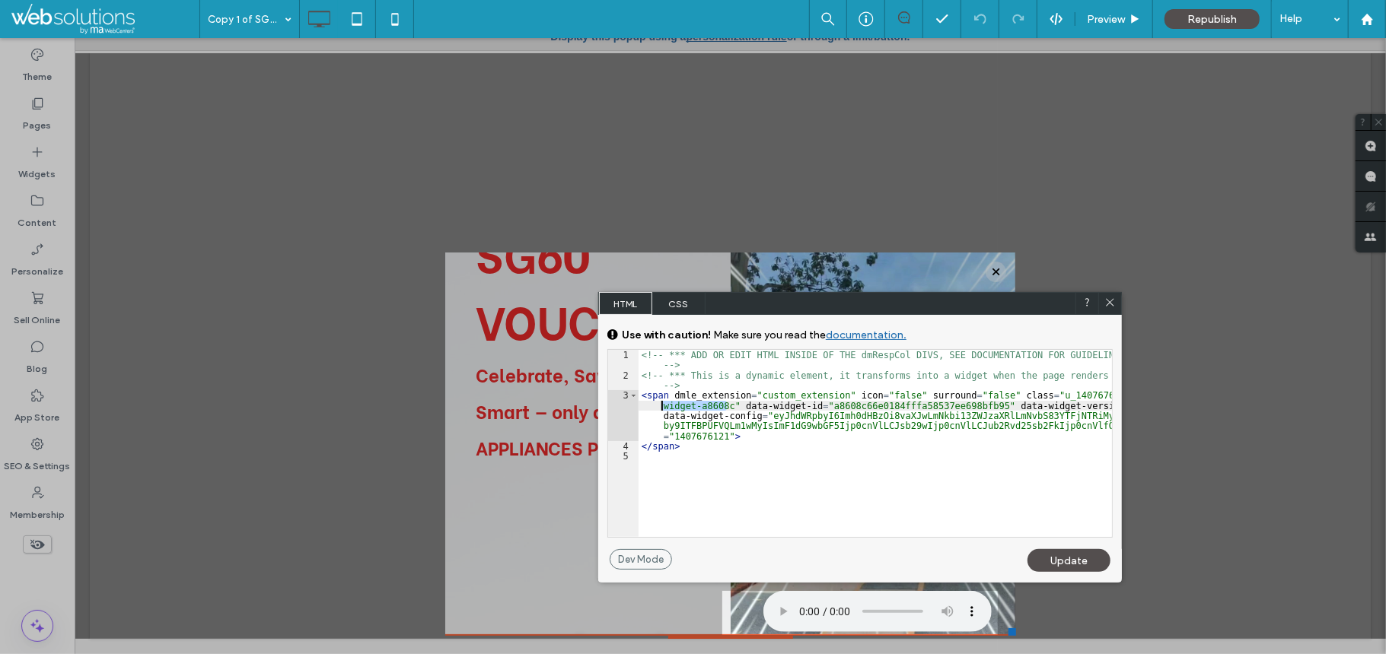
click at [1109, 302] on use at bounding box center [1110, 303] width 8 height 8
